Goal: Task Accomplishment & Management: Manage account settings

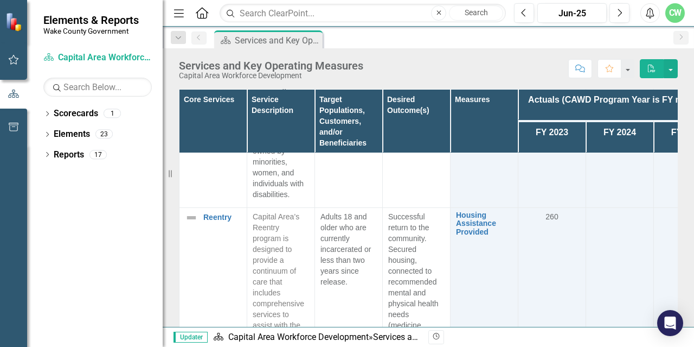
scroll to position [3417, 0]
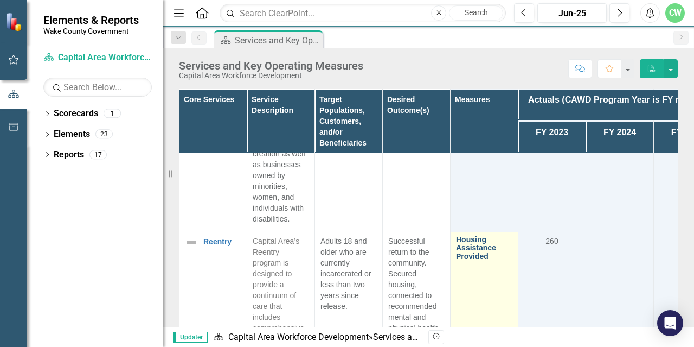
click at [465, 235] on link "Housing Assistance Provided" at bounding box center [484, 247] width 56 height 25
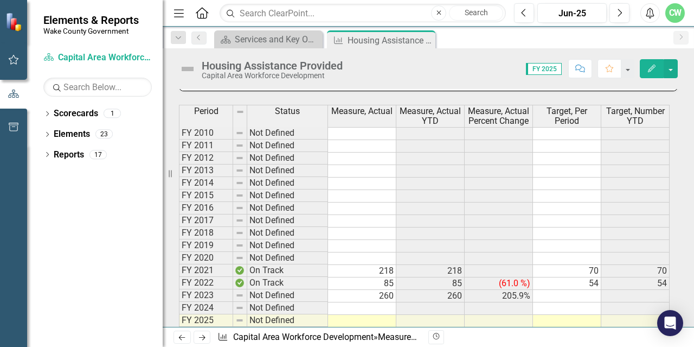
scroll to position [597, 0]
click at [380, 303] on td at bounding box center [362, 307] width 68 height 12
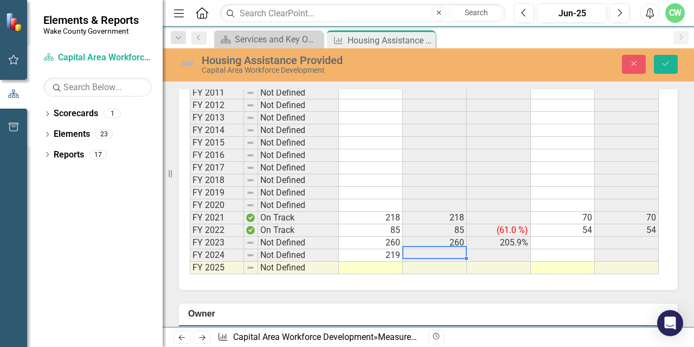
scroll to position [720, 0]
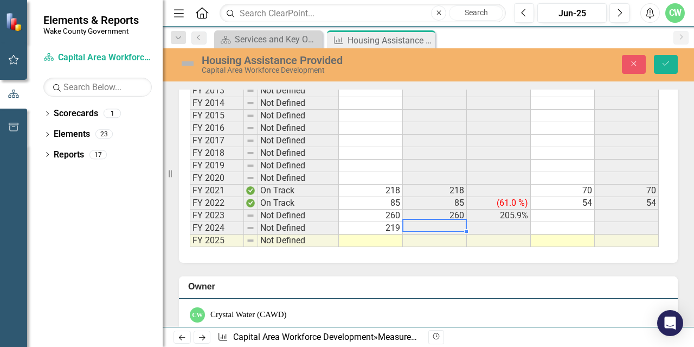
click at [443, 222] on td at bounding box center [435, 228] width 64 height 12
click at [494, 222] on td at bounding box center [499, 228] width 64 height 12
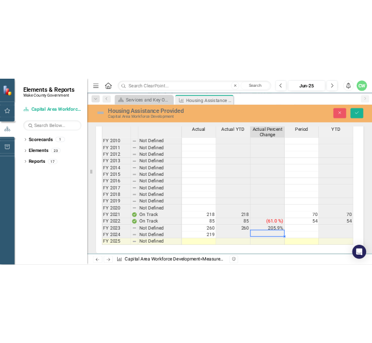
scroll to position [666, 0]
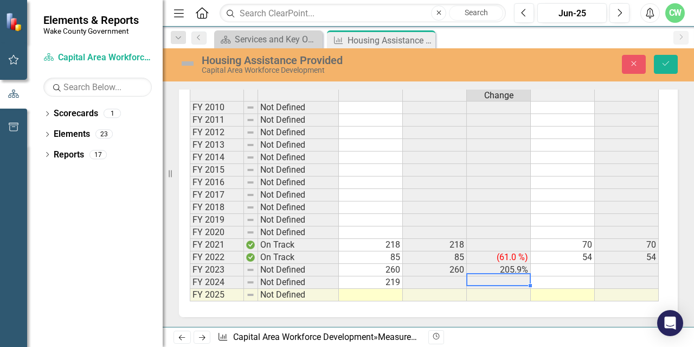
click at [387, 265] on td "260" at bounding box center [371, 270] width 64 height 12
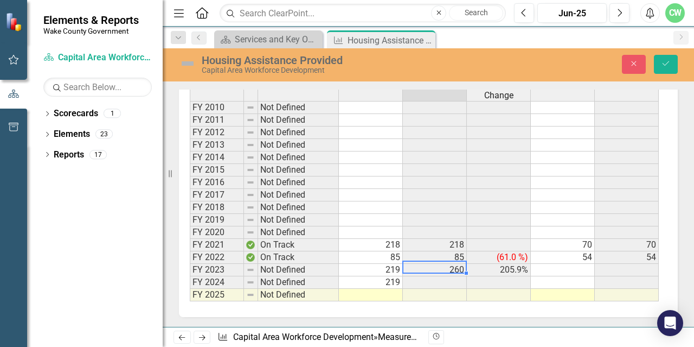
type textarea "219"
click at [385, 276] on td "219" at bounding box center [371, 282] width 64 height 12
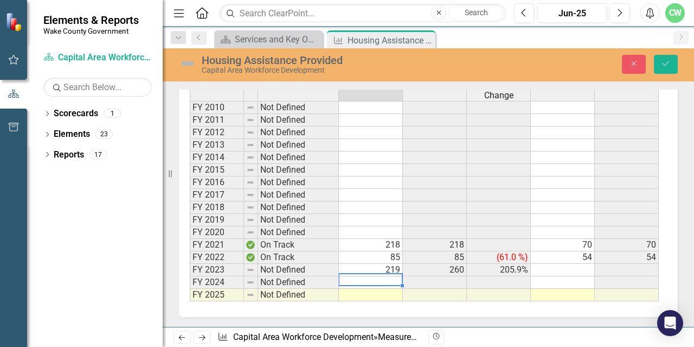
click at [364, 276] on td at bounding box center [371, 282] width 64 height 12
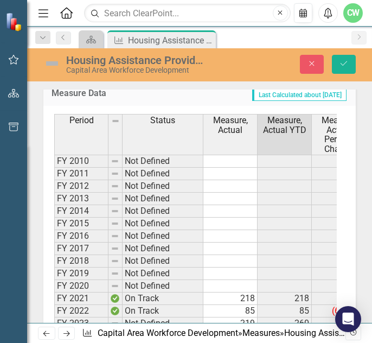
scroll to position [711, 0]
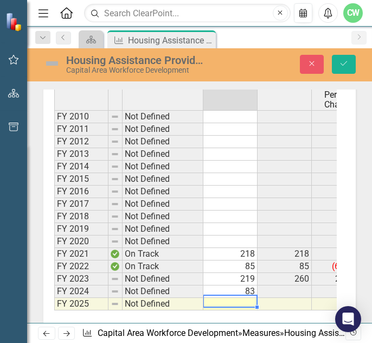
click at [237, 298] on td at bounding box center [230, 304] width 54 height 12
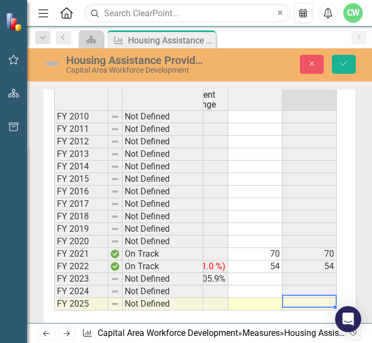
click at [300, 303] on td at bounding box center [310, 304] width 54 height 12
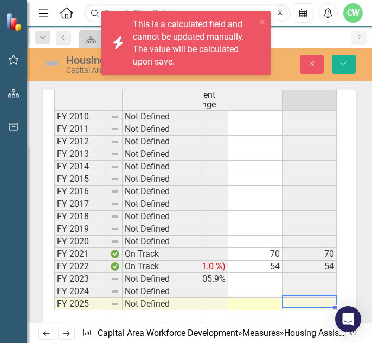
click at [299, 302] on td at bounding box center [310, 304] width 54 height 12
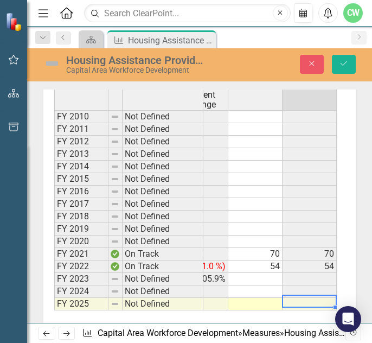
click at [245, 298] on td at bounding box center [255, 304] width 54 height 12
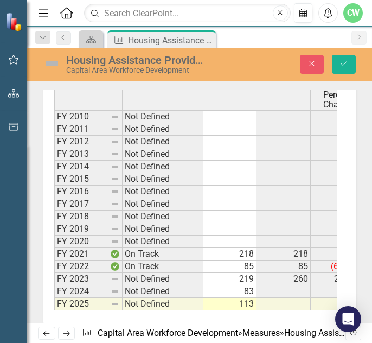
scroll to position [0, 0]
type textarea "90"
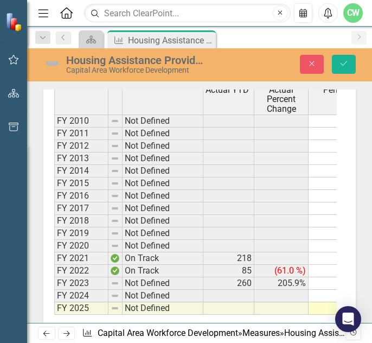
scroll to position [711, 0]
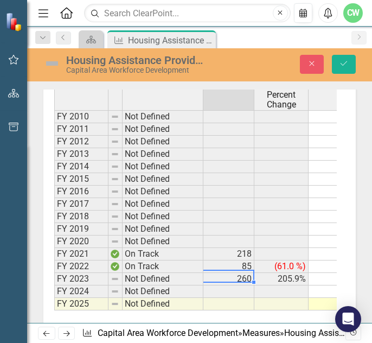
click at [241, 275] on td "260" at bounding box center [227, 279] width 54 height 12
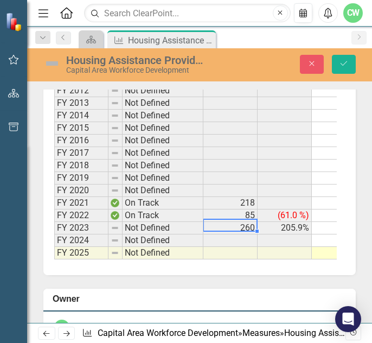
scroll to position [765, 0]
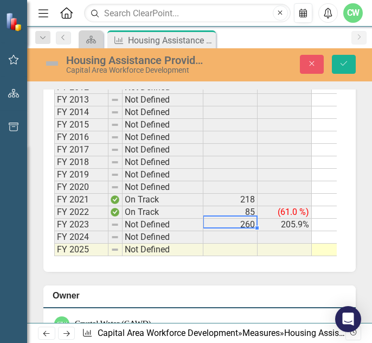
click at [245, 232] on td at bounding box center [230, 237] width 54 height 12
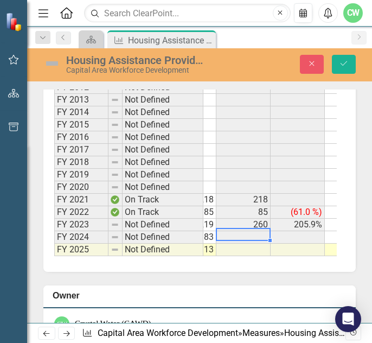
scroll to position [0, 72]
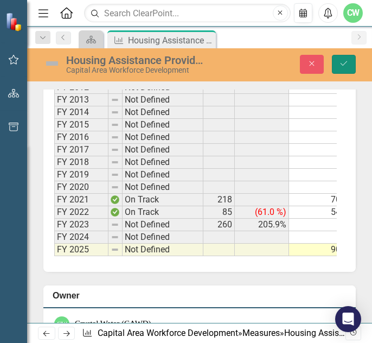
click at [341, 62] on icon "Save" at bounding box center [344, 64] width 10 height 8
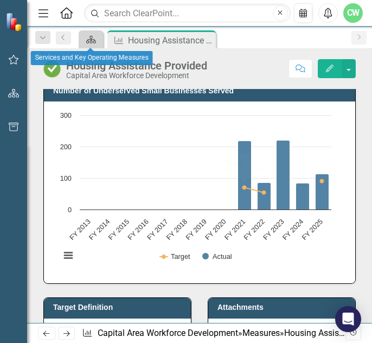
click at [88, 39] on icon at bounding box center [91, 40] width 10 height 8
